Goal: Entertainment & Leisure: Consume media (video, audio)

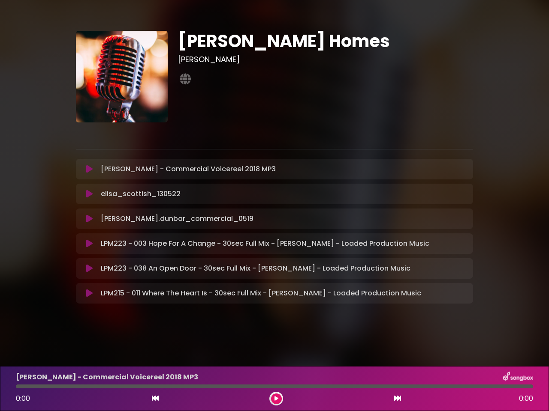
click at [89, 169] on icon at bounding box center [89, 169] width 6 height 9
click at [155, 399] on icon at bounding box center [155, 398] width 7 height 7
click at [276, 399] on icon at bounding box center [276, 398] width 4 height 5
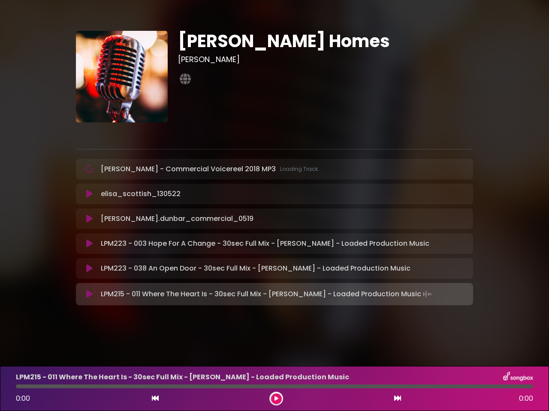
click at [397, 399] on icon at bounding box center [397, 398] width 7 height 7
